Goal: Information Seeking & Learning: Learn about a topic

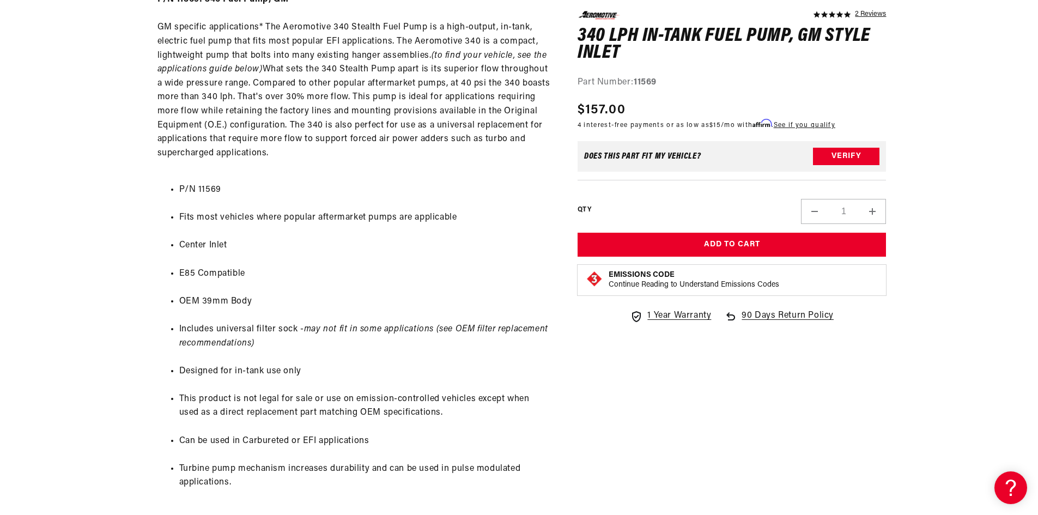
scroll to position [601, 0]
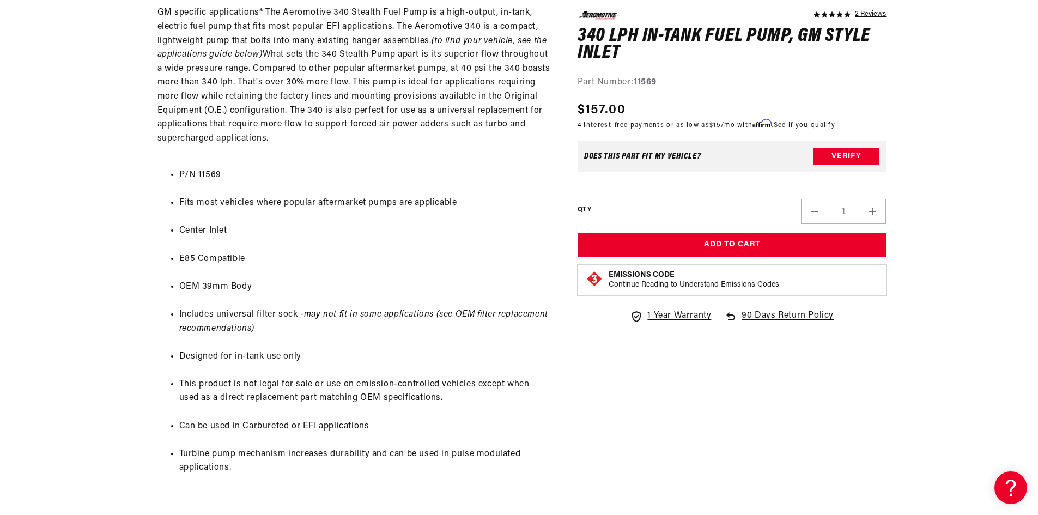
click at [469, 156] on ul "P/N 11569 Fits most vehicles where popular aftermarket pumps are applicable Cen…" at bounding box center [354, 321] width 393 height 335
drag, startPoint x: 837, startPoint y: 455, endPoint x: 789, endPoint y: 399, distance: 73.4
click at [837, 455] on div "5.0 star rating 2 Reviews 340 LPH In-Tank Fuel Pump, GM Style Inlet 340 LPH In-…" at bounding box center [721, 212] width 331 height 1322
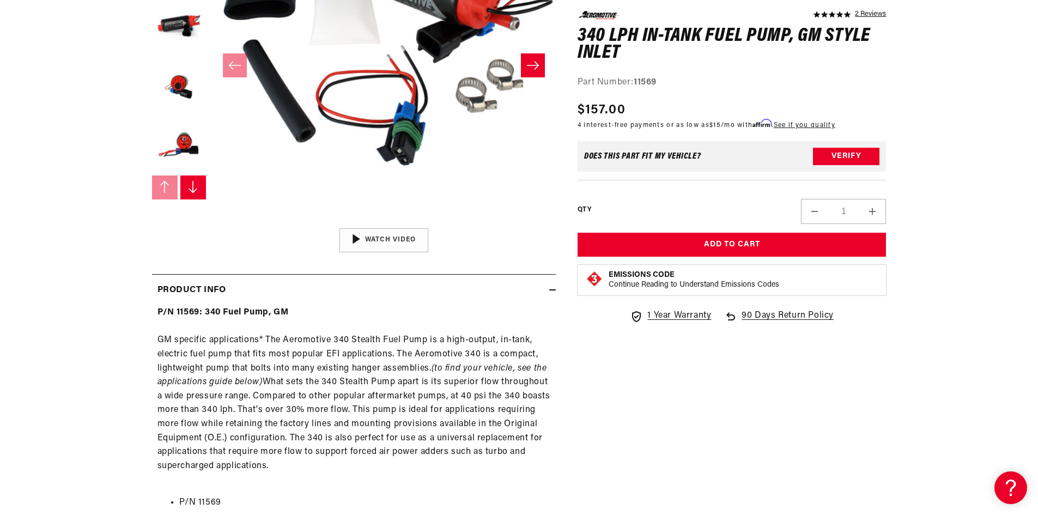
scroll to position [328, 0]
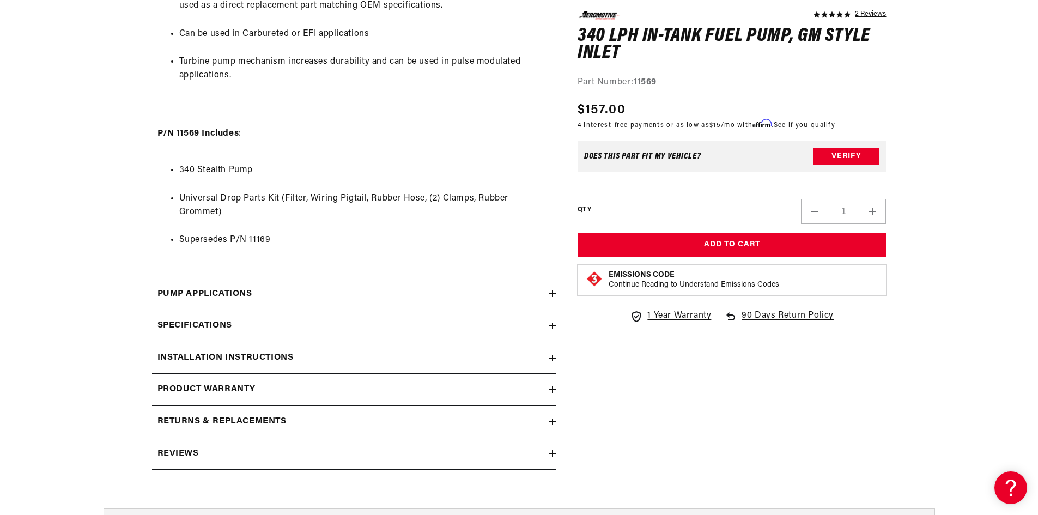
scroll to position [1037, 0]
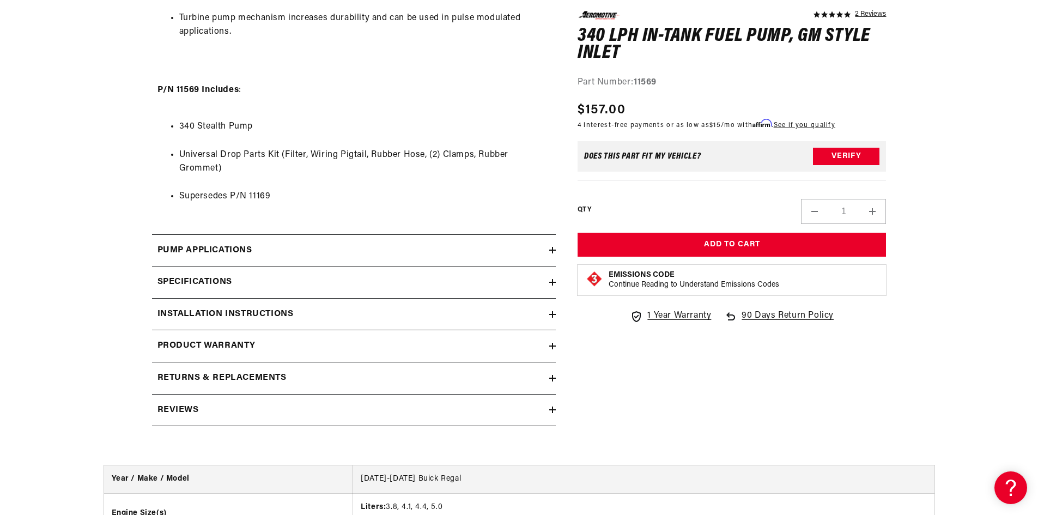
click at [470, 262] on summary "Pump Applications" at bounding box center [354, 251] width 404 height 32
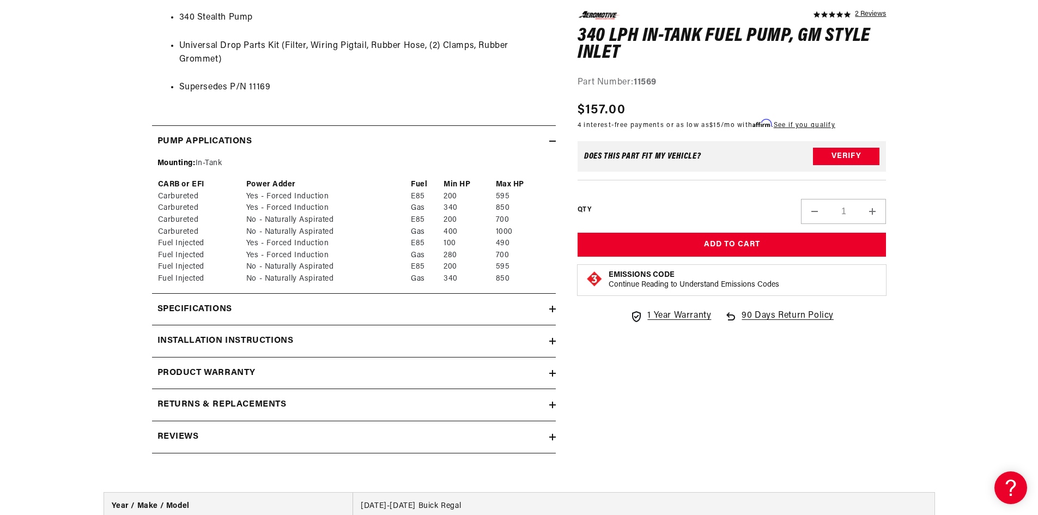
click at [416, 300] on summary "Specifications" at bounding box center [354, 310] width 404 height 32
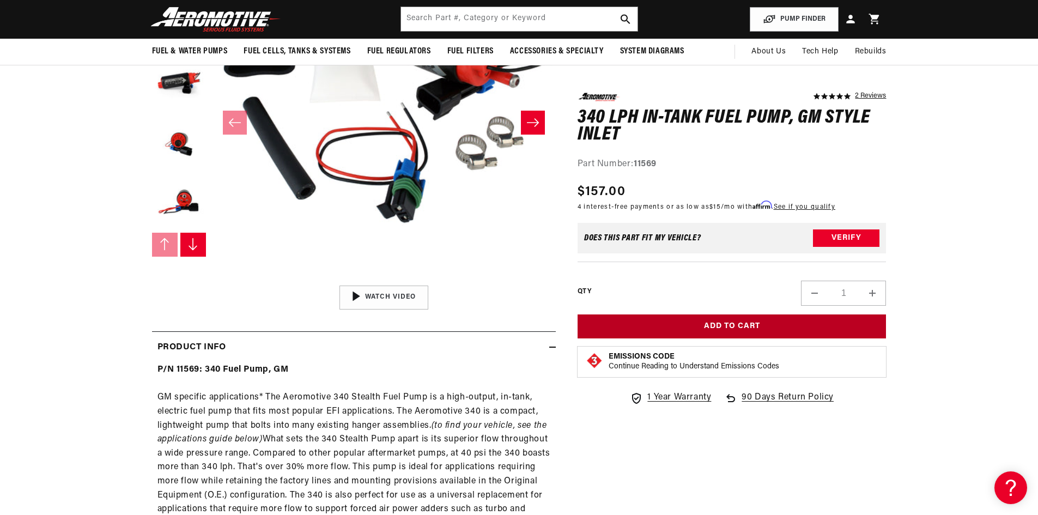
scroll to position [0, 0]
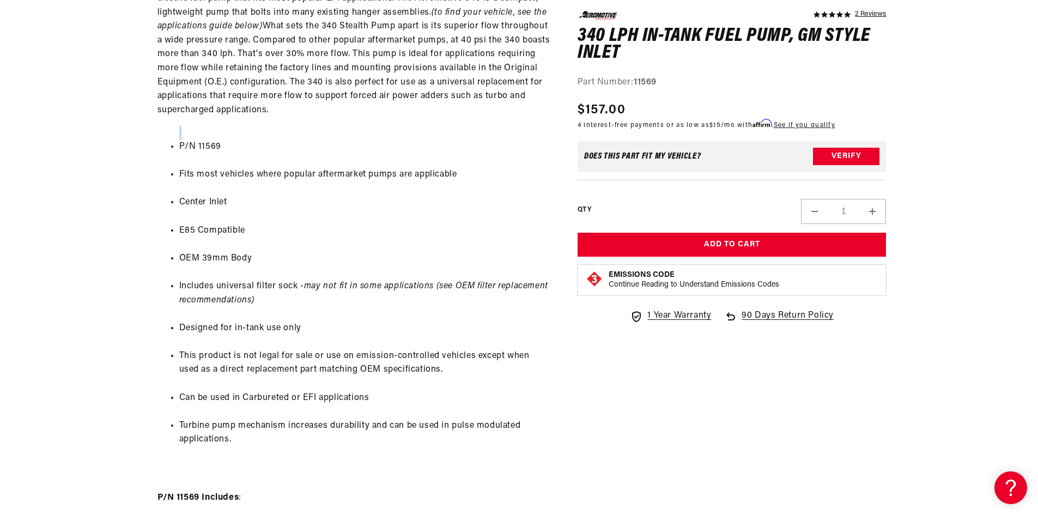
scroll to position [654, 0]
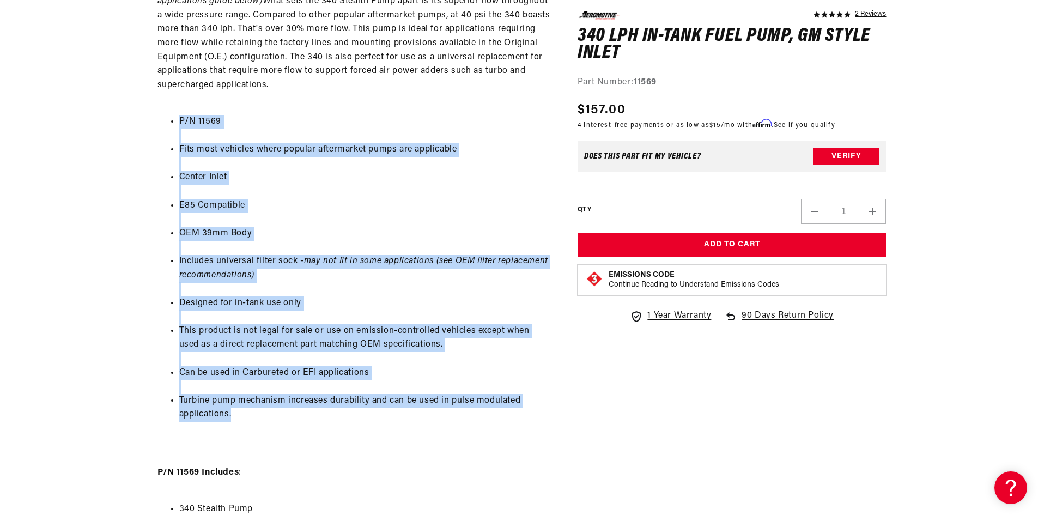
drag, startPoint x: 177, startPoint y: 171, endPoint x: 270, endPoint y: 420, distance: 266.7
click at [270, 420] on ul "P/N 11569 Fits most vehicles where popular aftermarket pumps are applicable Cen…" at bounding box center [354, 268] width 393 height 335
click at [270, 420] on li "Turbine pump mechanism increases durability and can be used in pulse modulated …" at bounding box center [364, 408] width 371 height 28
drag, startPoint x: 270, startPoint y: 420, endPoint x: 180, endPoint y: 119, distance: 314.6
click at [180, 119] on ul "P/N 11569 Fits most vehicles where popular aftermarket pumps are applicable Cen…" at bounding box center [354, 268] width 393 height 335
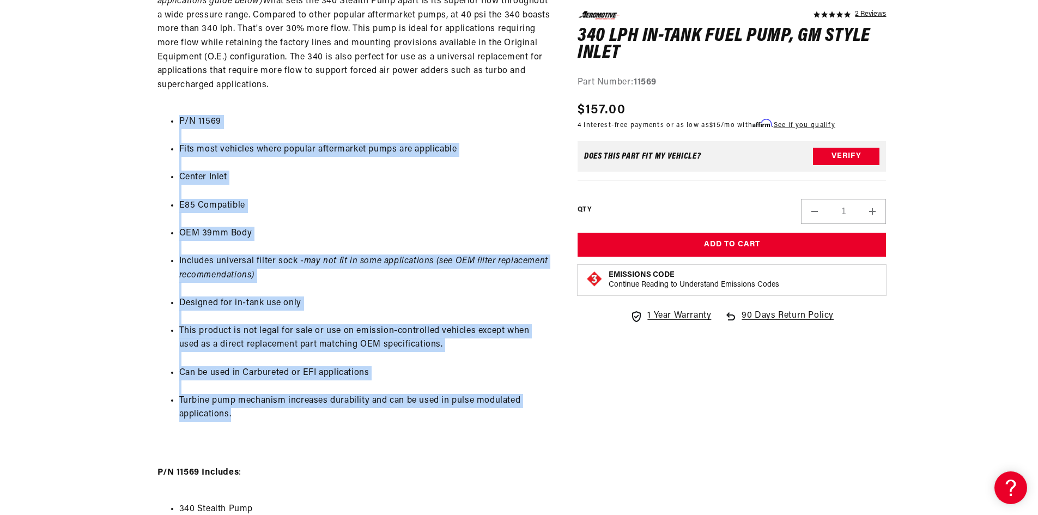
click at [180, 119] on li "P/N 11569" at bounding box center [364, 122] width 371 height 14
drag, startPoint x: 180, startPoint y: 119, endPoint x: 290, endPoint y: 413, distance: 313.6
click at [290, 413] on ul "P/N 11569 Fits most vehicles where popular aftermarket pumps are applicable Cen…" at bounding box center [354, 268] width 393 height 335
click at [379, 366] on li "Can be used in Carbureted or EFI applications" at bounding box center [364, 373] width 371 height 14
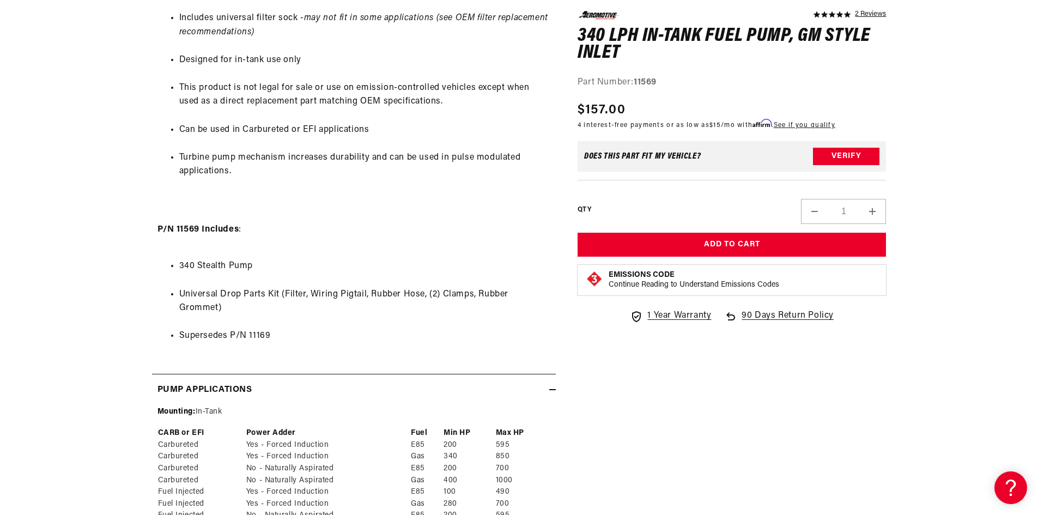
scroll to position [927, 0]
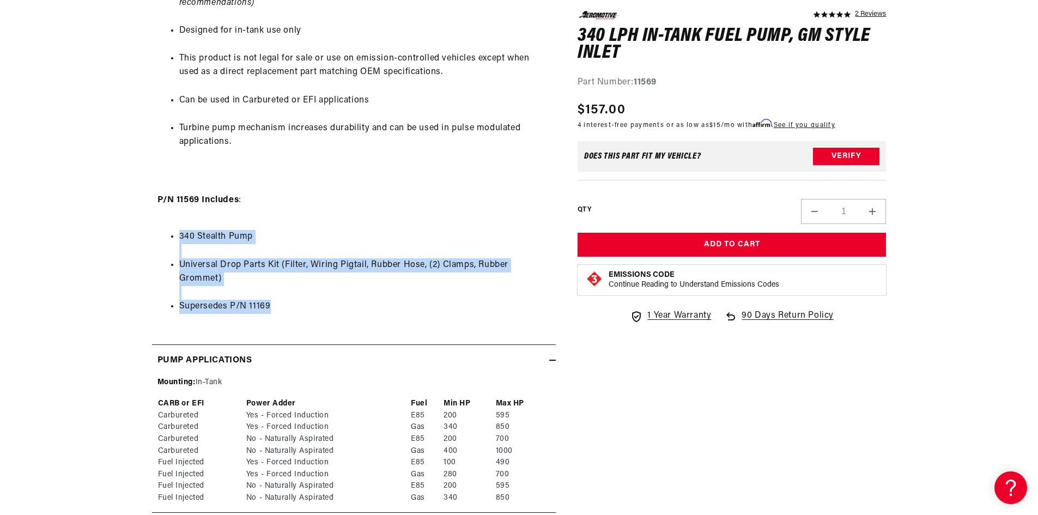
drag, startPoint x: 181, startPoint y: 234, endPoint x: 290, endPoint y: 309, distance: 132.1
click at [290, 309] on ul "340 Stealth Pump Universal Drop Parts Kit (Filter, Wiring Pigtail, Rubber Hose,…" at bounding box center [354, 272] width 393 height 112
click at [292, 309] on li "Supersedes P/N 11169" at bounding box center [364, 307] width 371 height 14
drag, startPoint x: 292, startPoint y: 309, endPoint x: 135, endPoint y: 197, distance: 191.9
click at [135, 197] on section "5.0 star rating 2 Reviews 340 LPH In-Tank Fuel Pump, GM Style Inlet 340 LPH In-…" at bounding box center [519, 378] width 789 height 2329
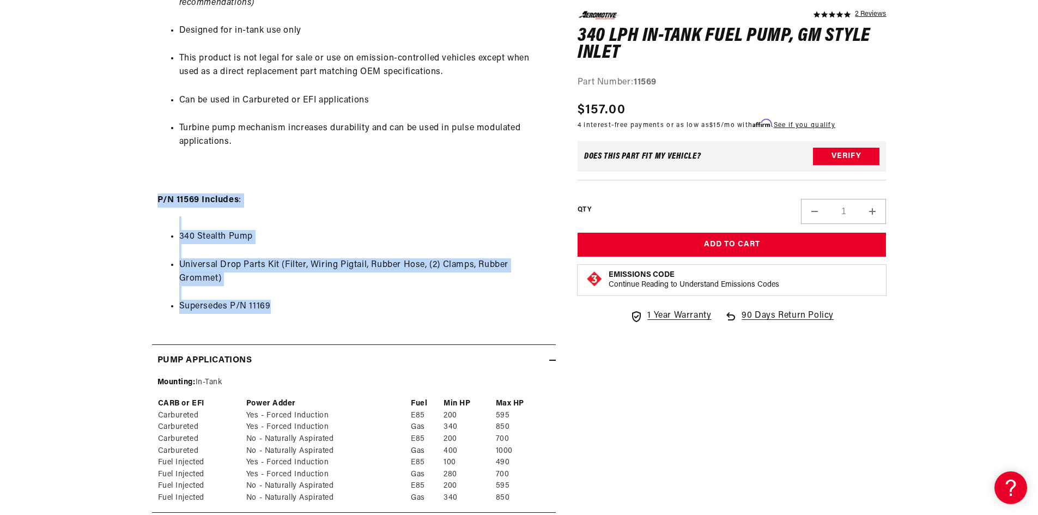
click at [135, 197] on section "5.0 star rating 2 Reviews 340 LPH In-Tank Fuel Pump, GM Style Inlet 340 LPH In-…" at bounding box center [519, 378] width 789 height 2329
drag, startPoint x: 135, startPoint y: 197, endPoint x: 370, endPoint y: 305, distance: 257.8
click at [370, 305] on section "5.0 star rating 2 Reviews 340 LPH In-Tank Fuel Pump, GM Style Inlet 340 LPH In-…" at bounding box center [519, 378] width 789 height 2329
click at [370, 305] on li "Supersedes P/N 11169" at bounding box center [364, 307] width 371 height 14
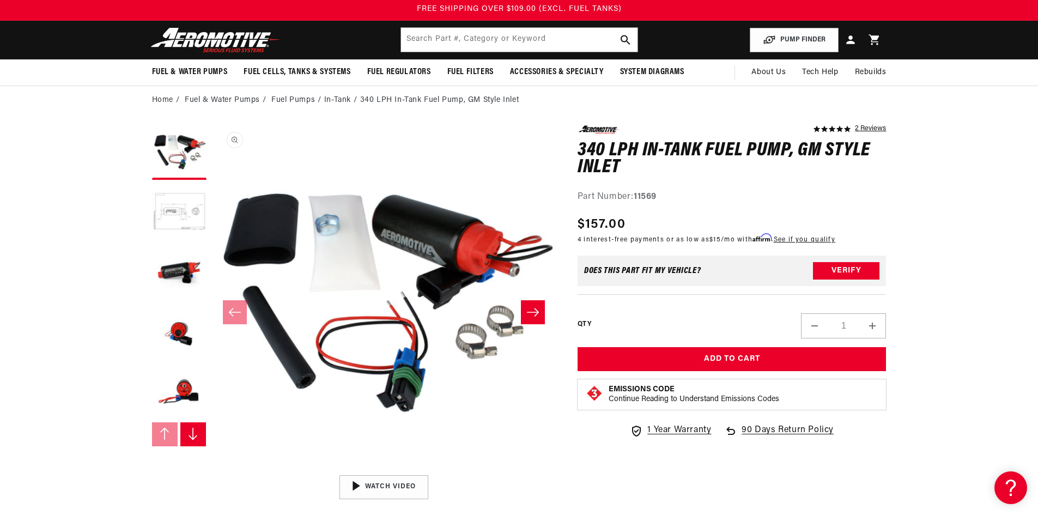
scroll to position [0, 0]
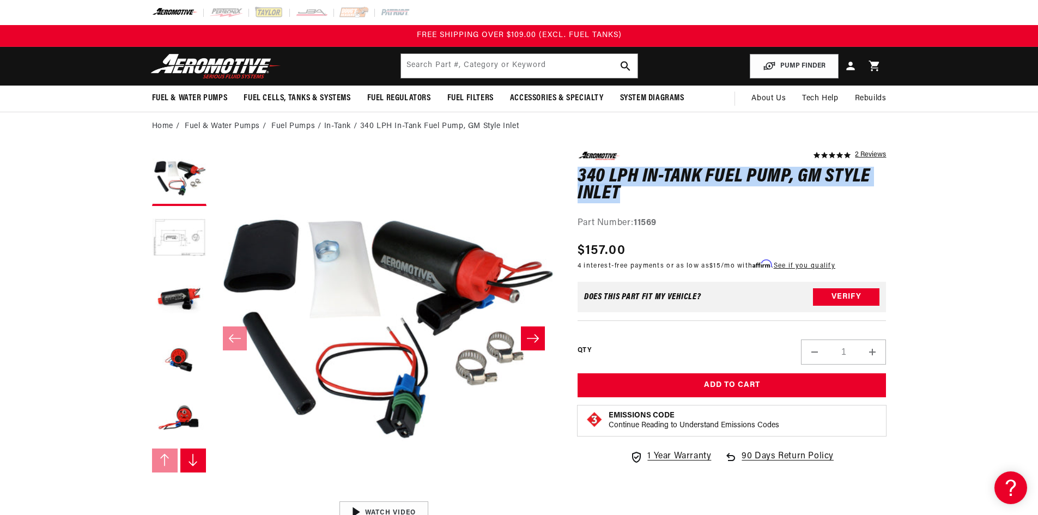
drag, startPoint x: 571, startPoint y: 162, endPoint x: 661, endPoint y: 194, distance: 96.0
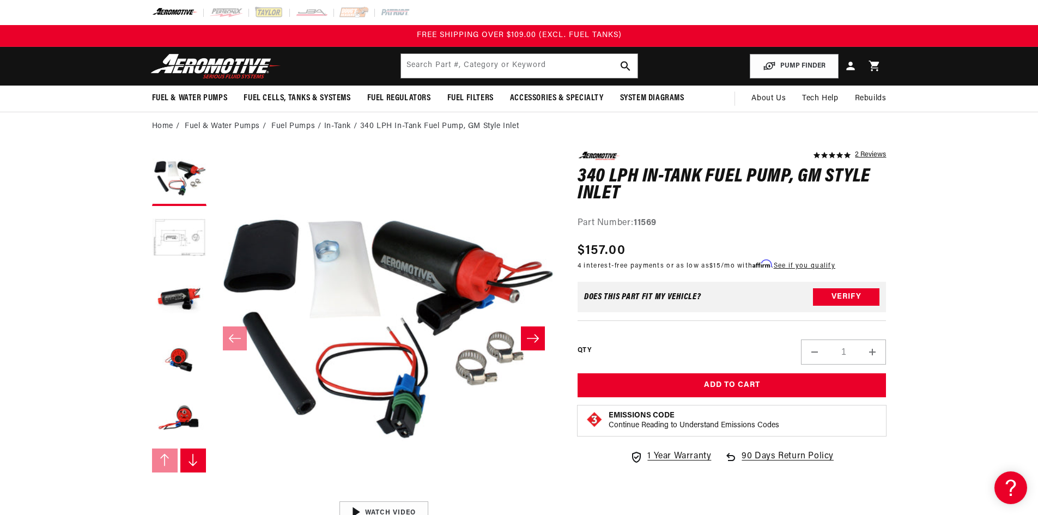
click at [676, 204] on div "5.0 star rating 2 Reviews 340 LPH In-Tank Fuel Pump, GM Style Inlet 340 LPH In-…" at bounding box center [732, 191] width 309 height 78
drag, startPoint x: 506, startPoint y: 164, endPoint x: 481, endPoint y: 156, distance: 25.5
click at [696, 199] on h1 "340 LPH In-Tank Fuel Pump, GM Style Inlet" at bounding box center [732, 185] width 309 height 34
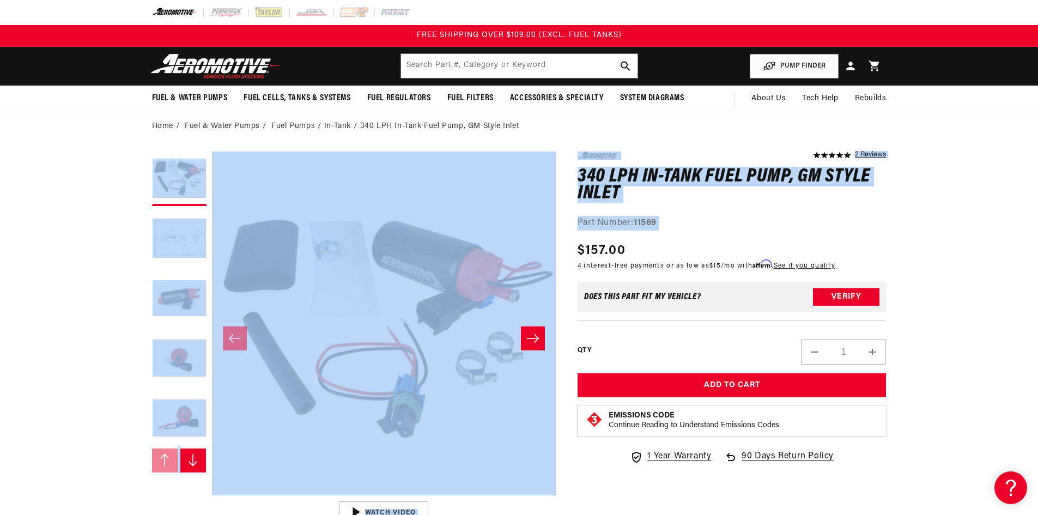
drag, startPoint x: 717, startPoint y: 238, endPoint x: 421, endPoint y: 143, distance: 310.8
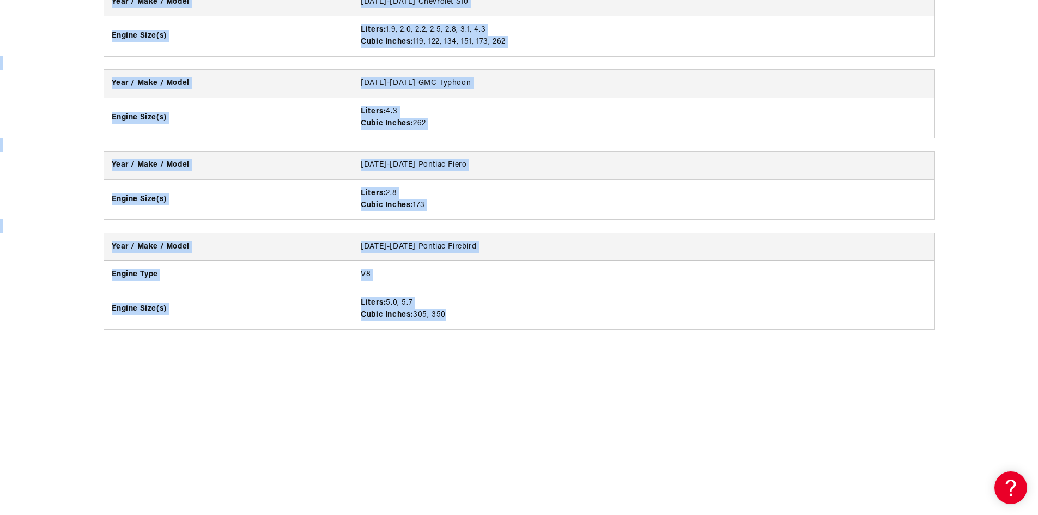
scroll to position [2943, 0]
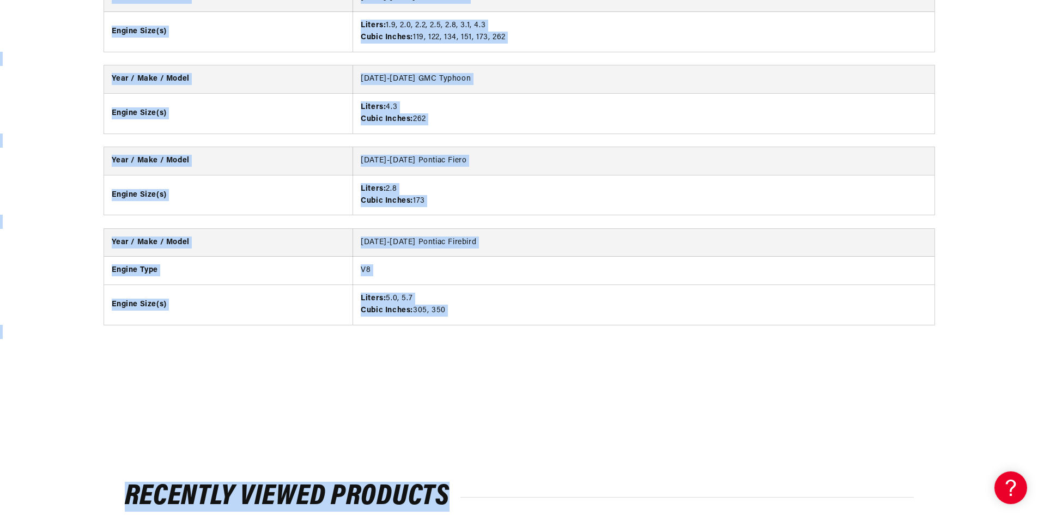
drag, startPoint x: 548, startPoint y: 138, endPoint x: 655, endPoint y: 371, distance: 255.9
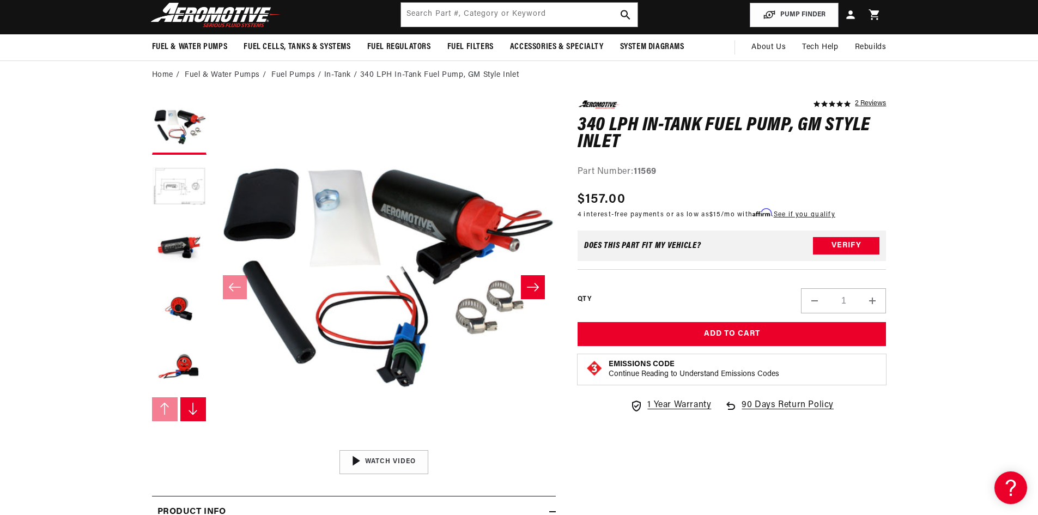
scroll to position [0, 0]
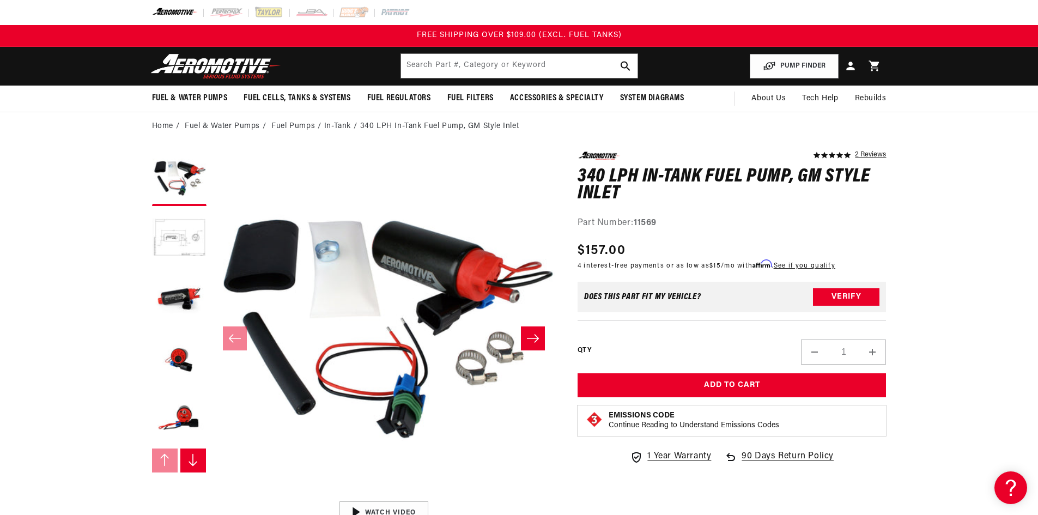
click at [805, 225] on div "Part Number: 11569" at bounding box center [732, 223] width 309 height 14
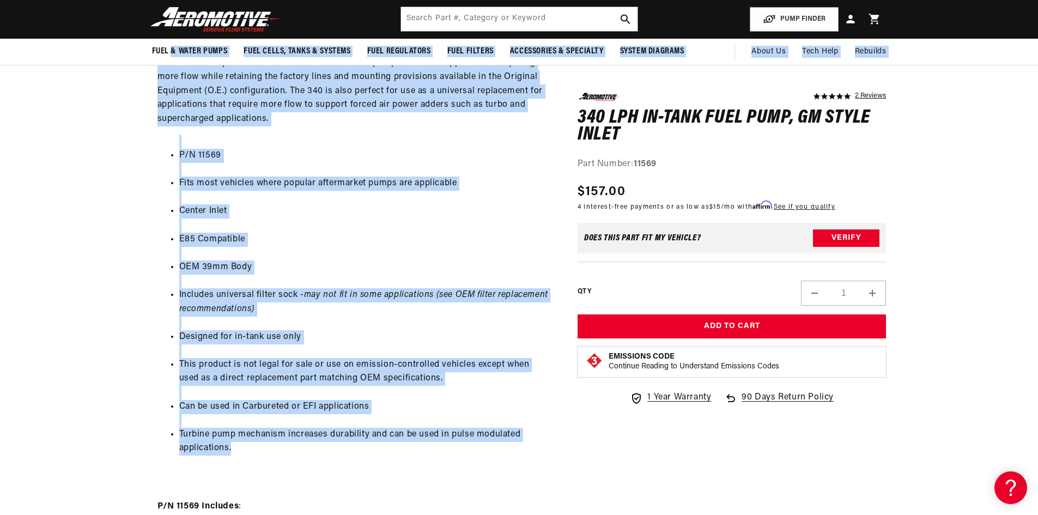
scroll to position [600, 0]
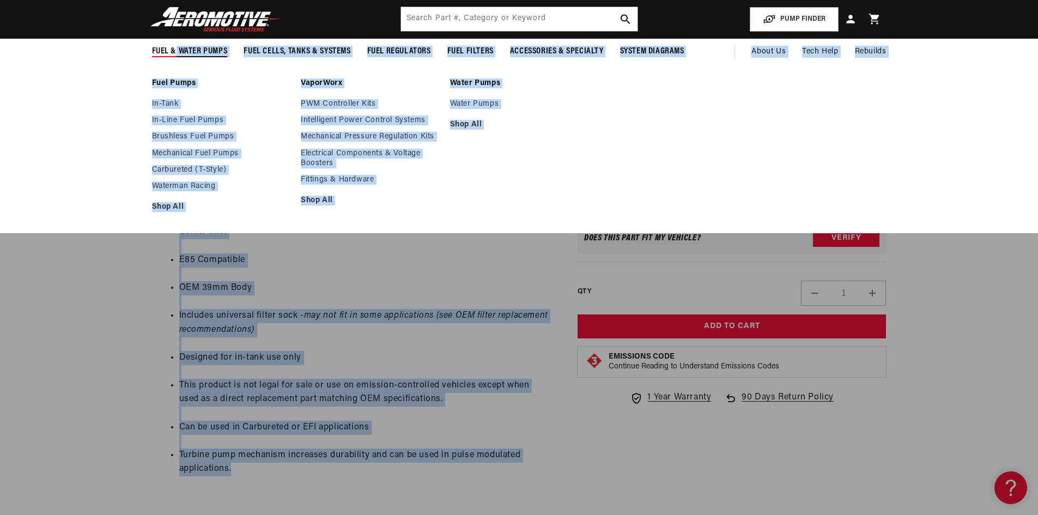
drag, startPoint x: 312, startPoint y: 377, endPoint x: 588, endPoint y: 253, distance: 302.3
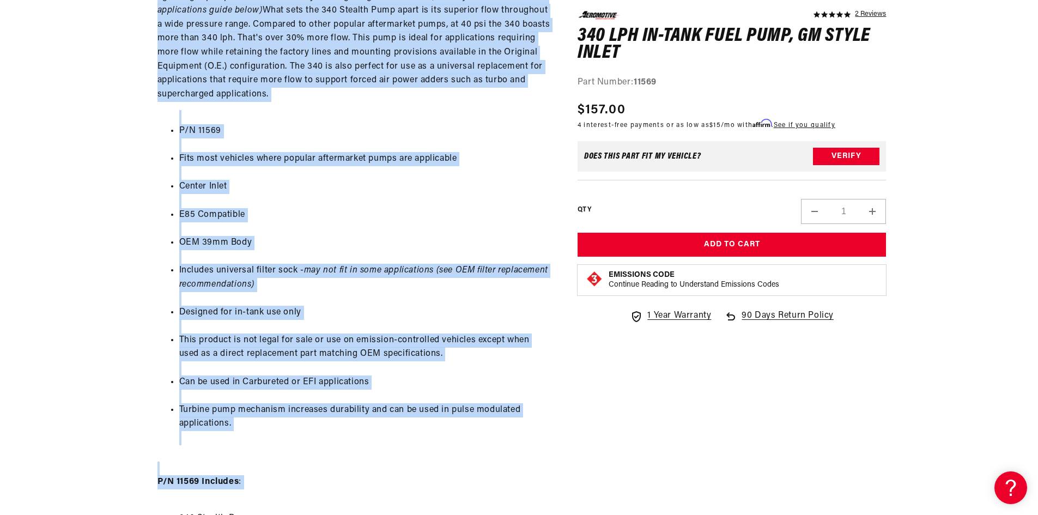
scroll to position [654, 0]
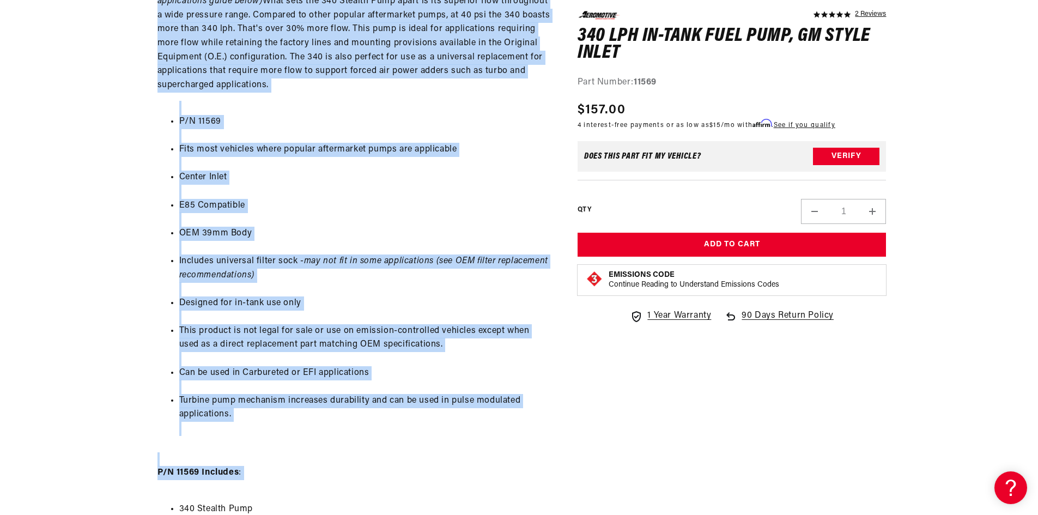
drag, startPoint x: 141, startPoint y: 178, endPoint x: 376, endPoint y: 492, distance: 392.1
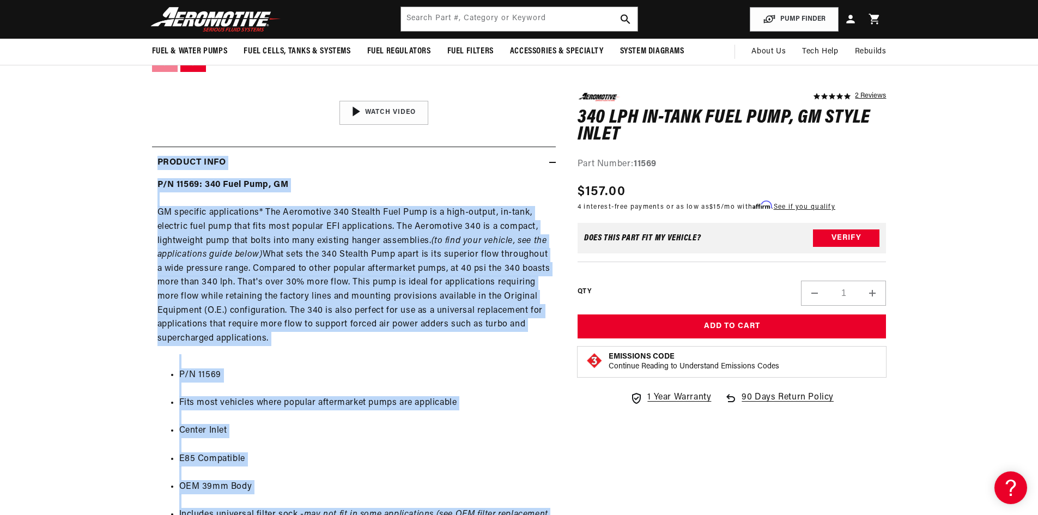
scroll to position [382, 0]
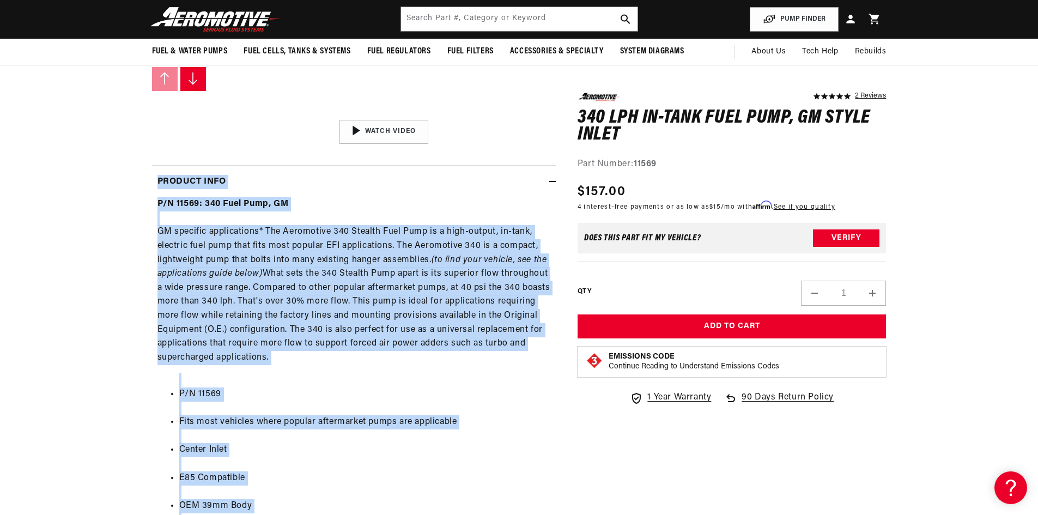
drag, startPoint x: 189, startPoint y: 292, endPoint x: 151, endPoint y: 167, distance: 130.5
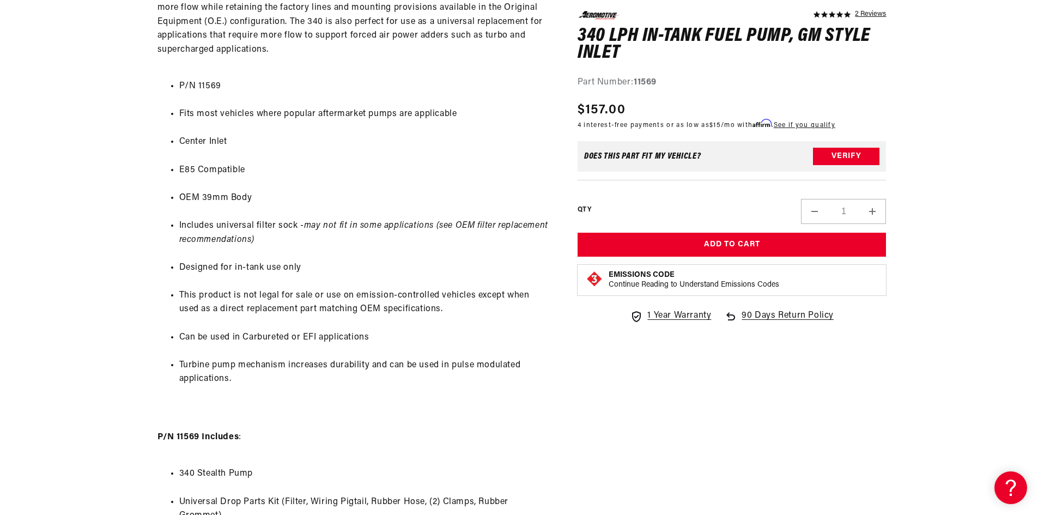
scroll to position [709, 0]
